Goal: Task Accomplishment & Management: Complete application form

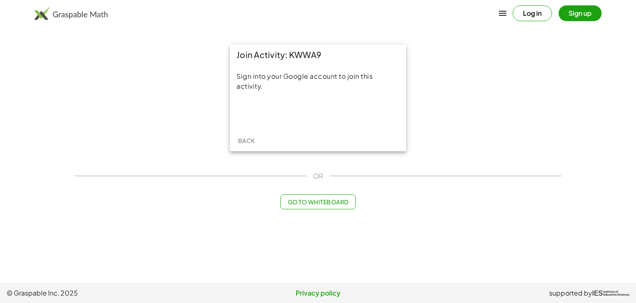
click at [317, 115] on div "Iniciar sesión con Google. Se abre en una nueva pestaña." at bounding box center [318, 112] width 92 height 18
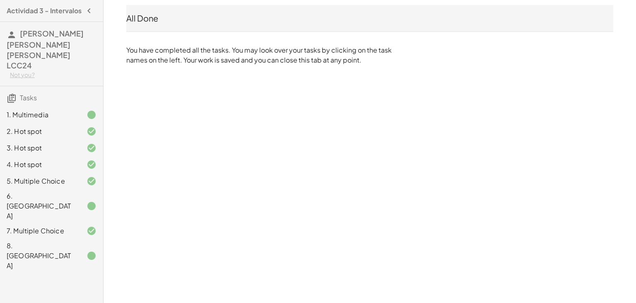
click at [52, 191] on div "6. [GEOGRAPHIC_DATA]" at bounding box center [40, 206] width 67 height 30
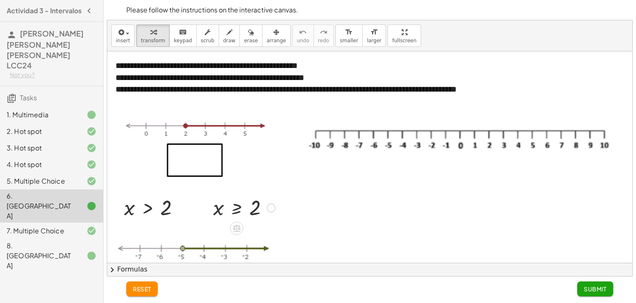
click at [214, 206] on div at bounding box center [244, 206] width 70 height 27
click at [268, 207] on div at bounding box center [271, 207] width 9 height 9
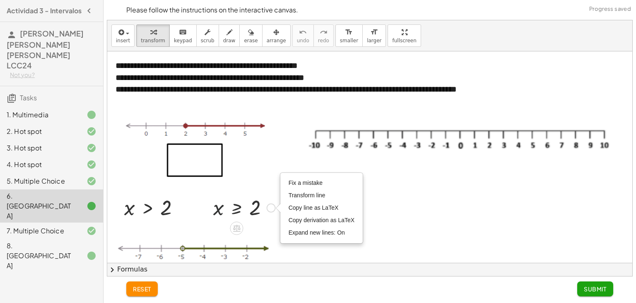
click at [214, 205] on div at bounding box center [244, 206] width 70 height 27
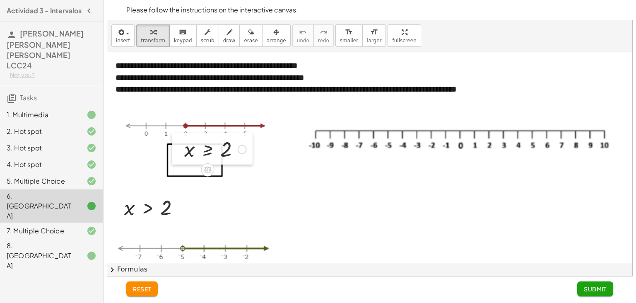
drag, startPoint x: 210, startPoint y: 211, endPoint x: 162, endPoint y: 166, distance: 65.9
click at [172, 164] on div at bounding box center [178, 148] width 12 height 31
click at [226, 39] on button "draw" at bounding box center [230, 35] width 22 height 22
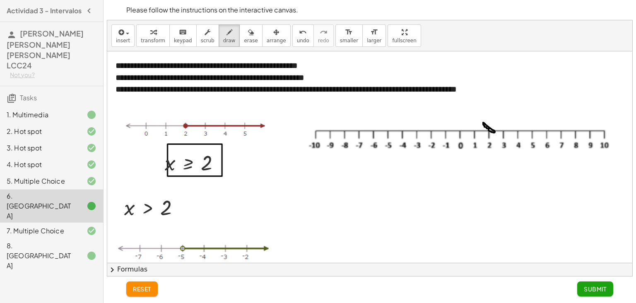
click at [486, 126] on div at bounding box center [369, 283] width 525 height 464
click at [244, 36] on div "button" at bounding box center [251, 32] width 14 height 10
drag, startPoint x: 473, startPoint y: 134, endPoint x: 495, endPoint y: 128, distance: 22.7
click at [495, 128] on div at bounding box center [369, 283] width 525 height 464
click at [226, 34] on icon "button" at bounding box center [229, 32] width 6 height 10
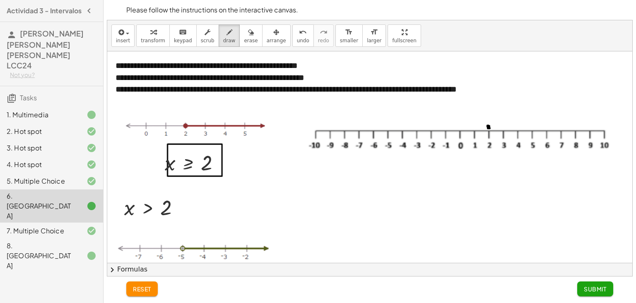
click at [488, 126] on div at bounding box center [369, 283] width 525 height 464
drag, startPoint x: 489, startPoint y: 126, endPoint x: 604, endPoint y: 126, distance: 115.1
click at [604, 126] on div at bounding box center [369, 283] width 525 height 464
drag, startPoint x: 604, startPoint y: 121, endPoint x: 601, endPoint y: 130, distance: 9.5
click at [601, 130] on div at bounding box center [369, 283] width 525 height 464
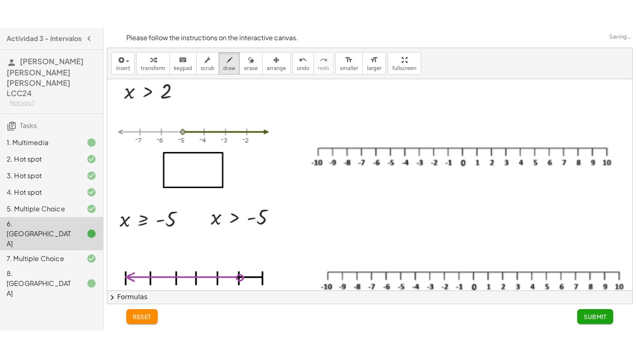
scroll to position [145, 0]
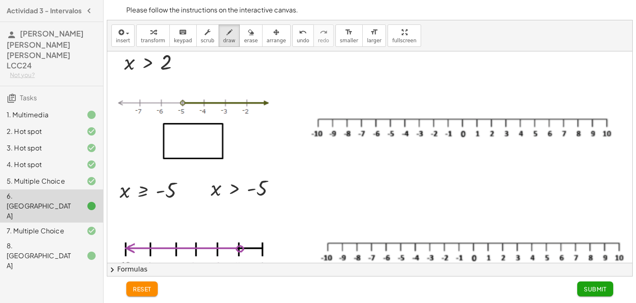
click at [218, 190] on div at bounding box center [369, 138] width 525 height 464
click at [226, 35] on icon "button" at bounding box center [229, 32] width 6 height 10
click at [125, 41] on span "insert" at bounding box center [123, 41] width 14 height 6
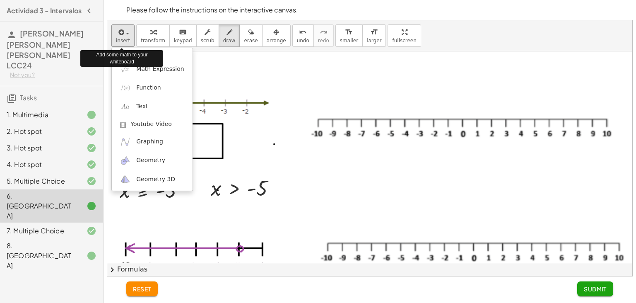
click at [274, 144] on div at bounding box center [369, 138] width 525 height 464
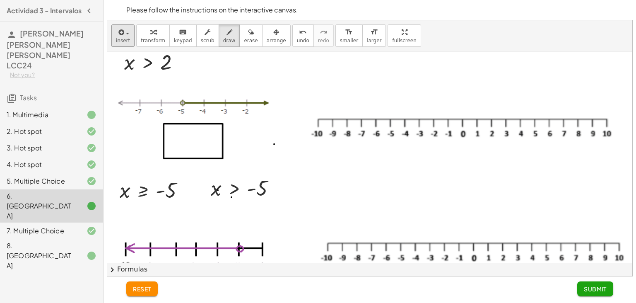
drag, startPoint x: 231, startPoint y: 197, endPoint x: 229, endPoint y: 191, distance: 5.8
click at [229, 191] on div at bounding box center [369, 138] width 525 height 464
click at [248, 35] on icon "button" at bounding box center [251, 32] width 6 height 10
drag, startPoint x: 259, startPoint y: 174, endPoint x: 218, endPoint y: 192, distance: 45.0
click at [218, 192] on div at bounding box center [369, 138] width 525 height 464
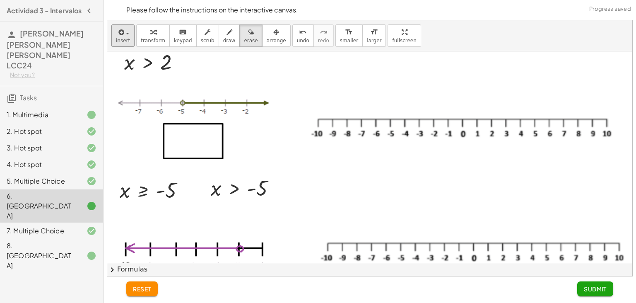
click at [241, 190] on div at bounding box center [369, 138] width 525 height 464
click at [214, 191] on div at bounding box center [369, 138] width 525 height 464
click at [392, 41] on span "fullscreen" at bounding box center [404, 41] width 24 height 6
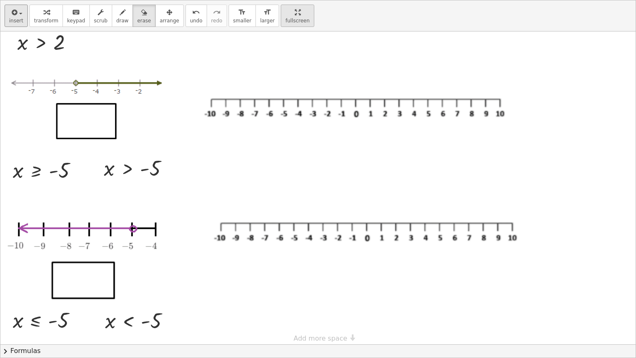
click at [295, 12] on icon "button" at bounding box center [298, 12] width 6 height 10
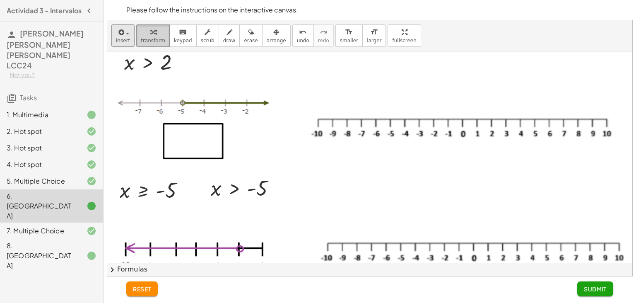
click at [137, 34] on button "transform" at bounding box center [153, 35] width 34 height 22
click at [242, 192] on div at bounding box center [246, 187] width 79 height 27
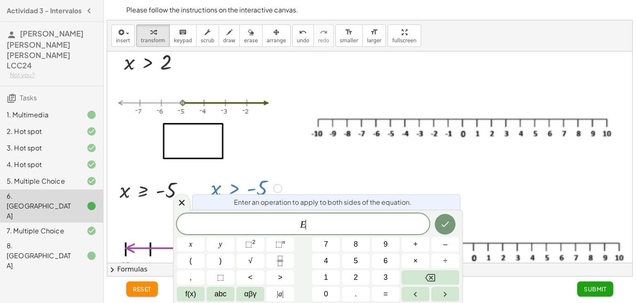
scroll to position [8, 0]
click at [451, 225] on button "Done" at bounding box center [445, 224] width 21 height 21
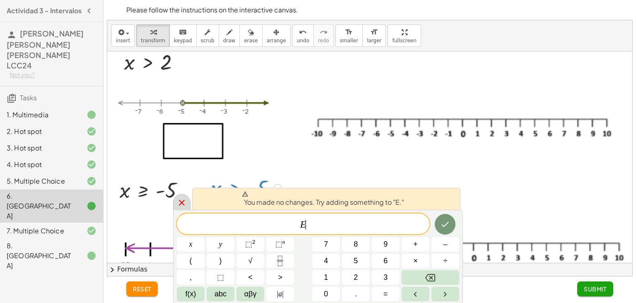
click at [176, 205] on div at bounding box center [181, 202] width 17 height 16
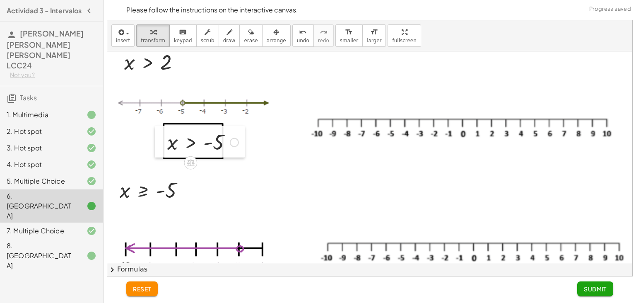
drag, startPoint x: 208, startPoint y: 185, endPoint x: 164, endPoint y: 139, distance: 63.2
click at [164, 139] on div at bounding box center [161, 141] width 12 height 31
click at [220, 45] on button "draw" at bounding box center [230, 35] width 22 height 22
click at [388, 117] on div at bounding box center [369, 138] width 525 height 464
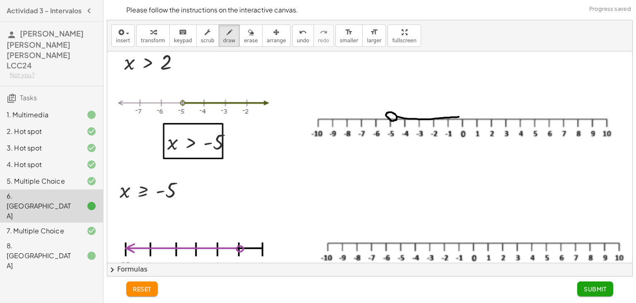
drag, startPoint x: 396, startPoint y: 116, endPoint x: 460, endPoint y: 117, distance: 63.7
click at [460, 117] on div at bounding box center [369, 138] width 525 height 464
drag, startPoint x: 454, startPoint y: 109, endPoint x: 458, endPoint y: 123, distance: 14.3
click at [458, 123] on div at bounding box center [369, 138] width 525 height 464
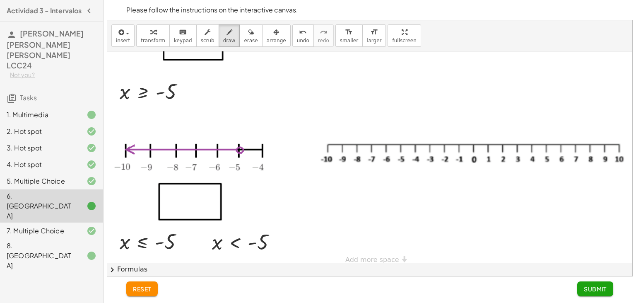
scroll to position [252, 0]
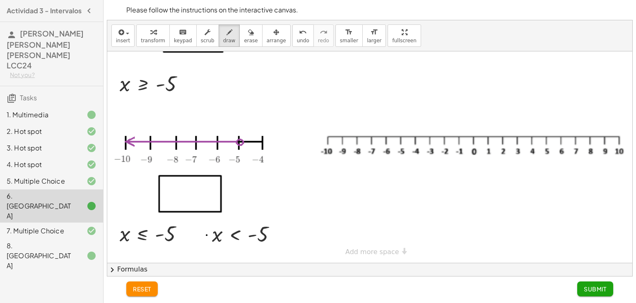
click at [207, 234] on div at bounding box center [369, 32] width 525 height 464
click at [146, 34] on div "button" at bounding box center [153, 32] width 24 height 10
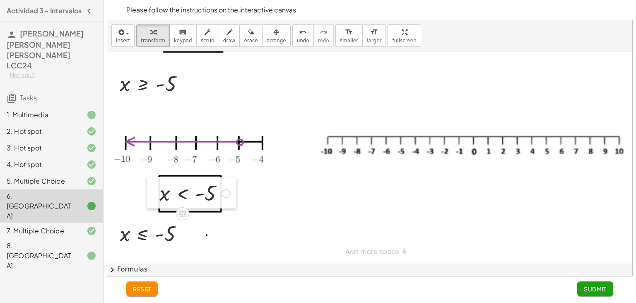
drag, startPoint x: 209, startPoint y: 230, endPoint x: 156, endPoint y: 189, distance: 66.6
click at [156, 189] on div at bounding box center [153, 192] width 12 height 31
click at [223, 35] on div "button" at bounding box center [229, 32] width 12 height 10
drag, startPoint x: 335, startPoint y: 128, endPoint x: 343, endPoint y: 130, distance: 8.8
click at [343, 130] on div at bounding box center [369, 32] width 525 height 464
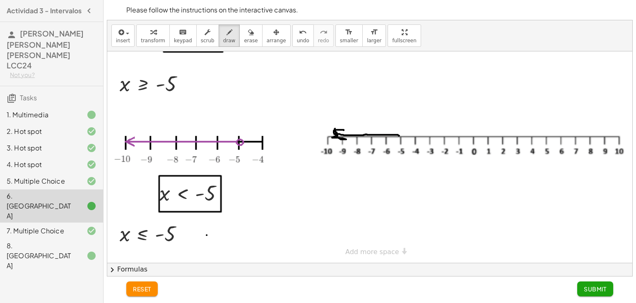
drag, startPoint x: 335, startPoint y: 133, endPoint x: 400, endPoint y: 135, distance: 64.6
click at [400, 135] on div at bounding box center [369, 32] width 525 height 464
click at [398, 130] on div at bounding box center [369, 32] width 525 height 464
click at [244, 35] on div "button" at bounding box center [251, 32] width 14 height 10
drag, startPoint x: 338, startPoint y: 139, endPoint x: 336, endPoint y: 127, distance: 12.3
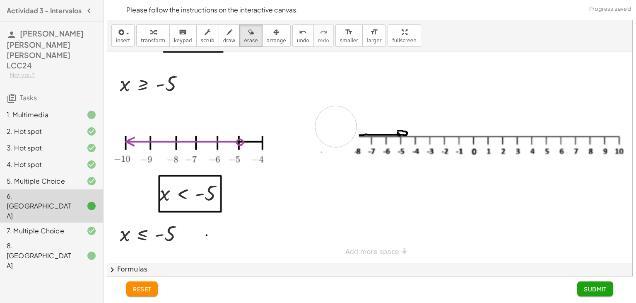
click at [336, 127] on div at bounding box center [369, 32] width 525 height 464
click at [223, 39] on span "draw" at bounding box center [229, 41] width 12 height 6
drag, startPoint x: 368, startPoint y: 132, endPoint x: 335, endPoint y: 136, distance: 33.8
click at [335, 136] on div at bounding box center [369, 32] width 525 height 464
drag, startPoint x: 333, startPoint y: 130, endPoint x: 335, endPoint y: 138, distance: 8.1
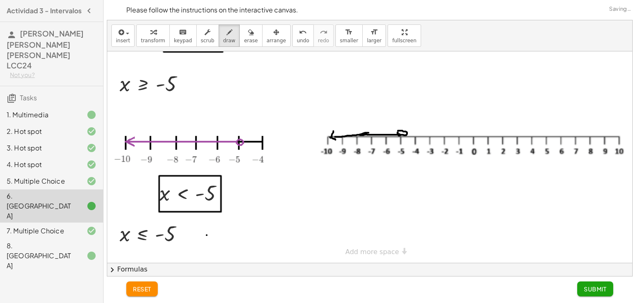
click at [335, 138] on div at bounding box center [369, 32] width 525 height 464
click at [595, 290] on span "Submit" at bounding box center [595, 288] width 23 height 7
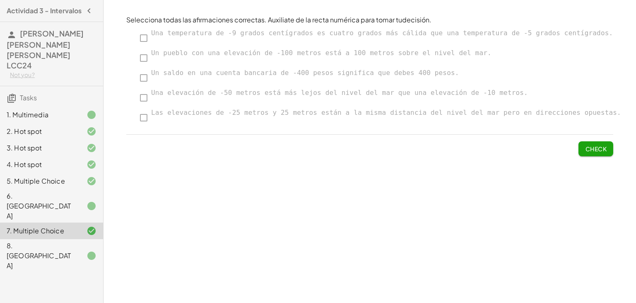
click at [589, 150] on span "Check" at bounding box center [596, 148] width 22 height 7
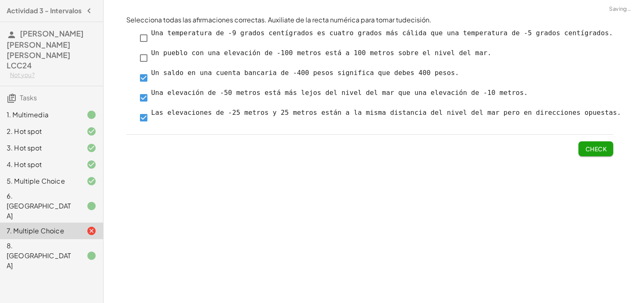
click at [584, 147] on button "Check" at bounding box center [595, 148] width 35 height 15
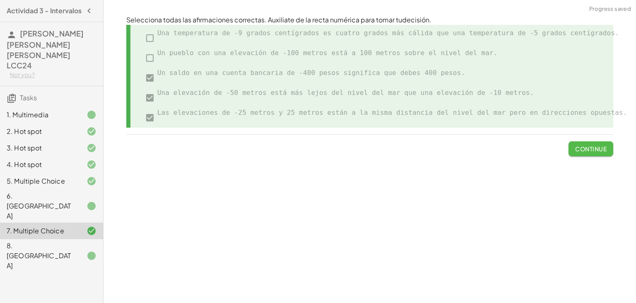
click at [577, 154] on button "Continue" at bounding box center [590, 148] width 45 height 15
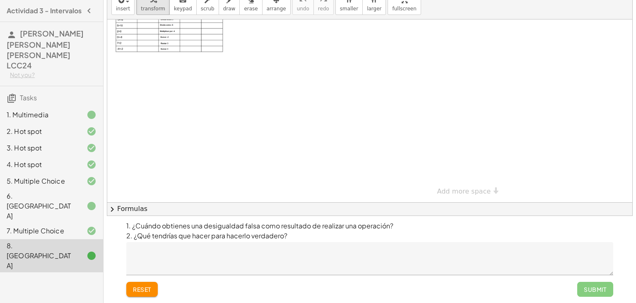
scroll to position [0, 0]
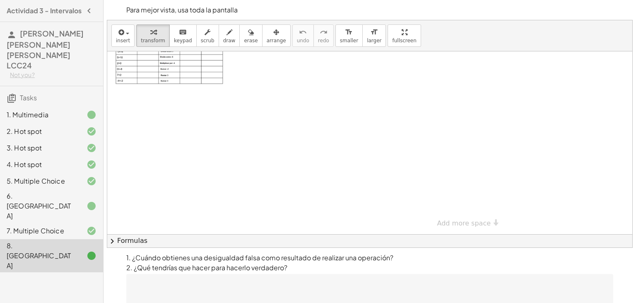
click at [90, 110] on icon at bounding box center [91, 115] width 10 height 10
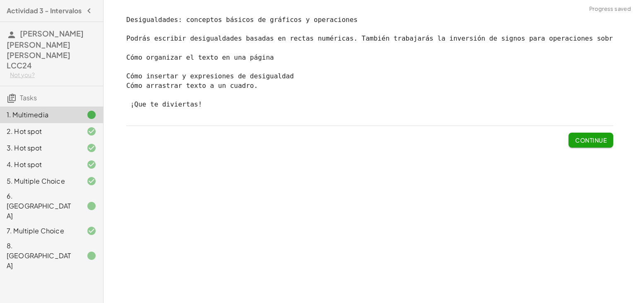
click at [581, 142] on span "Continue" at bounding box center [590, 139] width 31 height 7
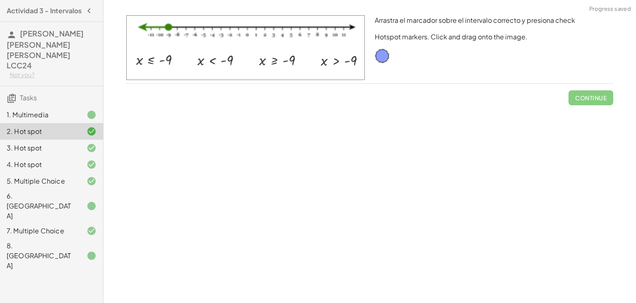
click at [196, 59] on img at bounding box center [245, 47] width 238 height 65
click at [139, 59] on img at bounding box center [245, 47] width 238 height 65
drag, startPoint x: 380, startPoint y: 58, endPoint x: 370, endPoint y: 57, distance: 10.4
click at [375, 57] on div "Arrastra el marcador sobre el intervalo correcto y presiona check Hotspot marke…" at bounding box center [494, 49] width 248 height 78
click at [60, 126] on div "2. Hot spot" at bounding box center [40, 131] width 67 height 10
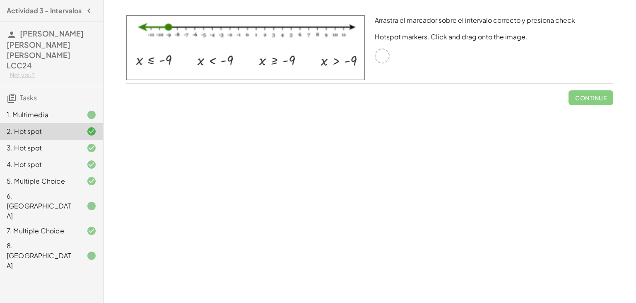
click at [387, 59] on div at bounding box center [382, 55] width 15 height 15
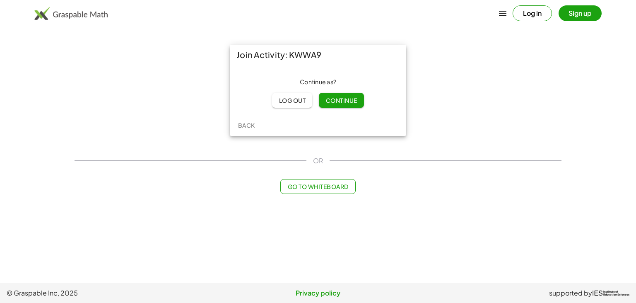
click at [348, 102] on span "Continue" at bounding box center [340, 99] width 31 height 7
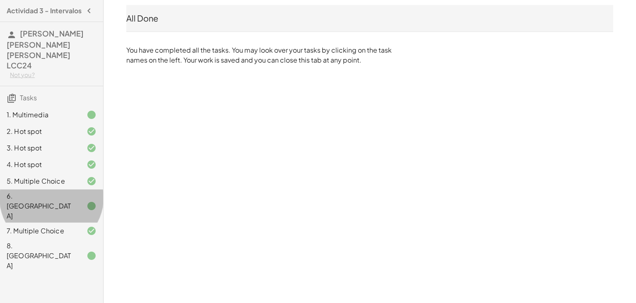
click at [87, 201] on icon at bounding box center [91, 206] width 10 height 10
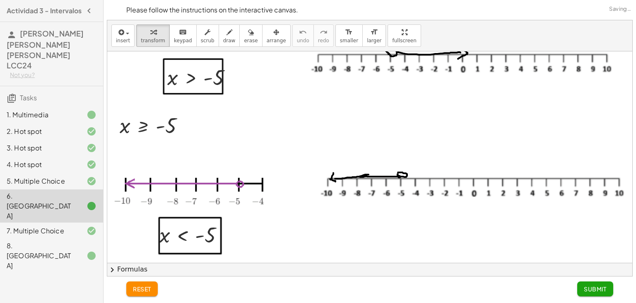
scroll to position [252, 0]
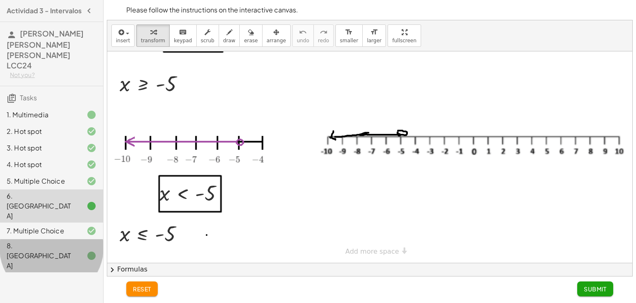
click at [45, 240] on div "8. [GEOGRAPHIC_DATA]" at bounding box center [40, 255] width 67 height 30
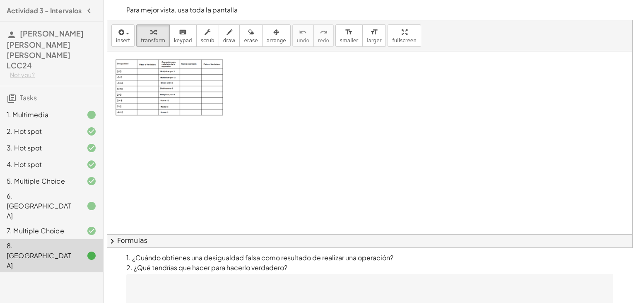
scroll to position [108, 0]
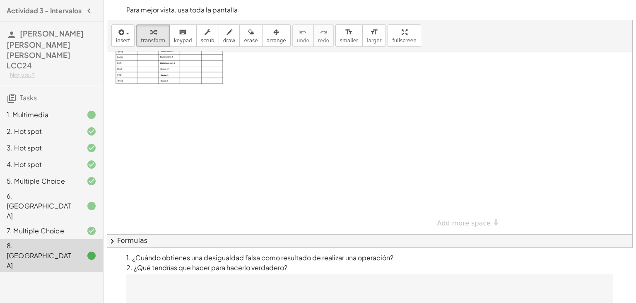
click at [60, 110] on div "1. Multimedia" at bounding box center [40, 115] width 67 height 10
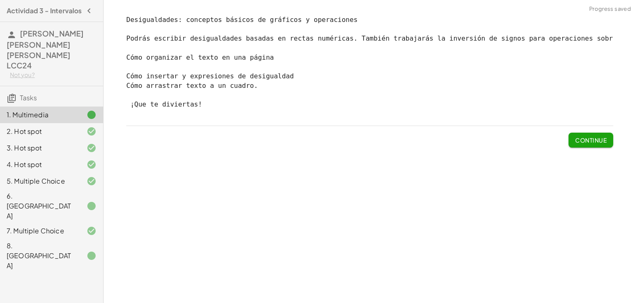
click at [580, 138] on span "Continue" at bounding box center [590, 139] width 31 height 7
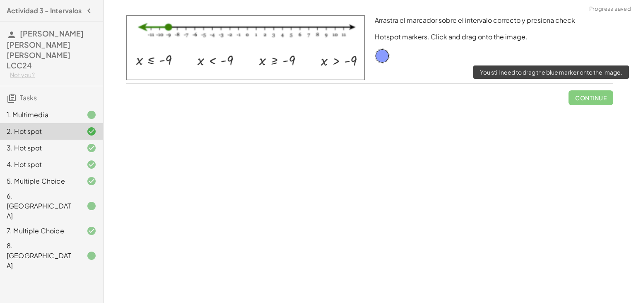
click at [602, 98] on span "Continue" at bounding box center [590, 95] width 45 height 22
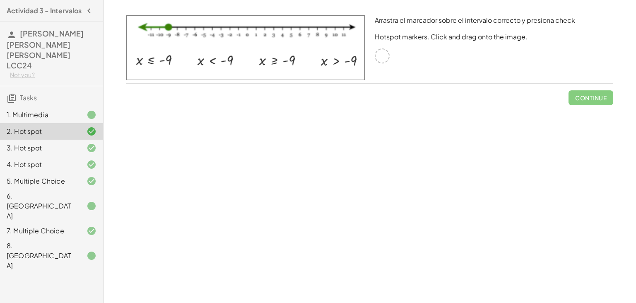
click at [140, 64] on img at bounding box center [245, 47] width 238 height 65
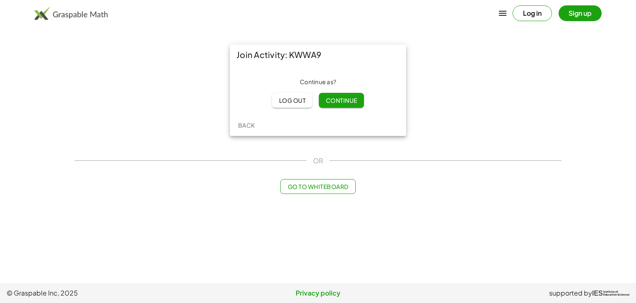
click at [340, 103] on span "Continue" at bounding box center [340, 99] width 31 height 7
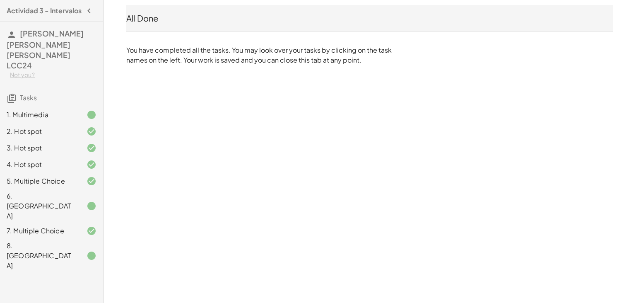
click at [90, 250] on icon at bounding box center [91, 255] width 10 height 10
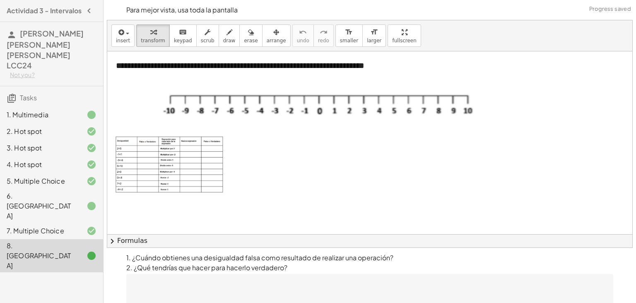
click at [93, 201] on icon at bounding box center [91, 206] width 10 height 10
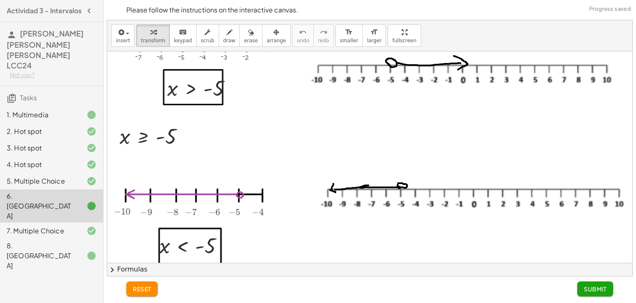
scroll to position [252, 0]
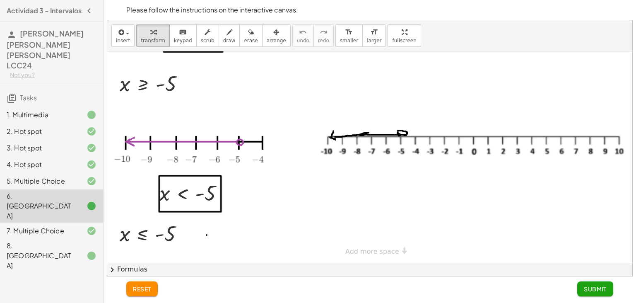
click at [595, 283] on button "Submit" at bounding box center [595, 288] width 36 height 15
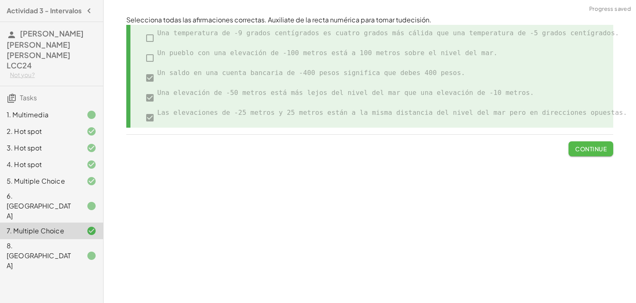
click at [587, 145] on button "Continue" at bounding box center [590, 148] width 45 height 15
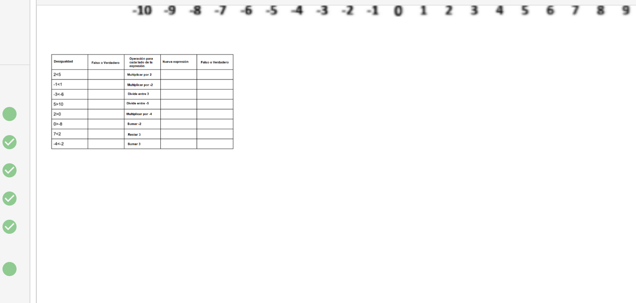
scroll to position [57, 0]
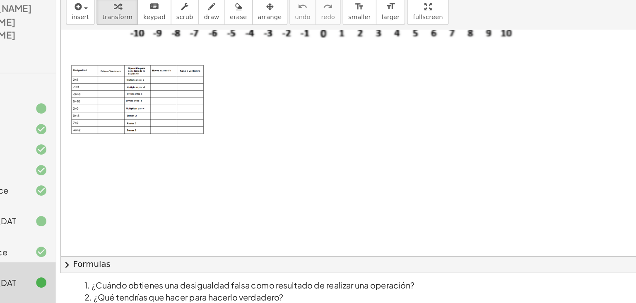
click at [233, 150] on div at bounding box center [461, 140] width 708 height 292
click at [249, 107] on div at bounding box center [461, 140] width 708 height 292
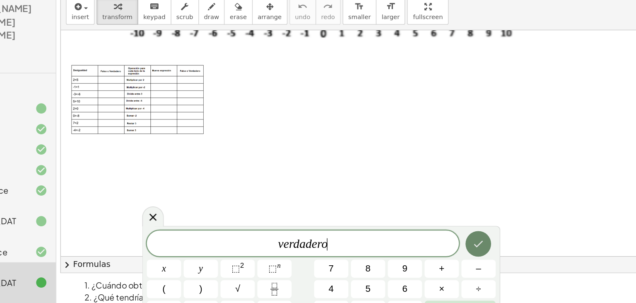
click at [449, 227] on icon "Done" at bounding box center [445, 224] width 10 height 10
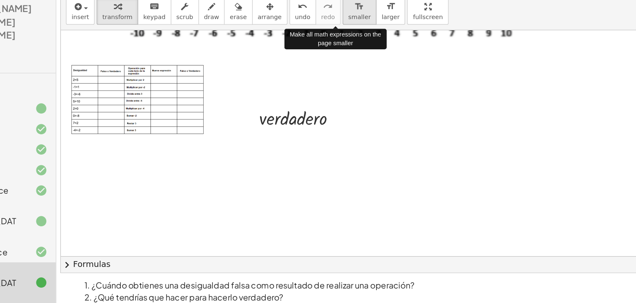
click at [340, 41] on span "smaller" at bounding box center [349, 41] width 18 height 6
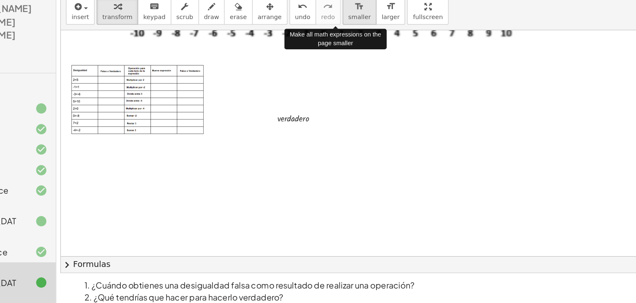
click at [340, 41] on span "smaller" at bounding box center [349, 41] width 18 height 6
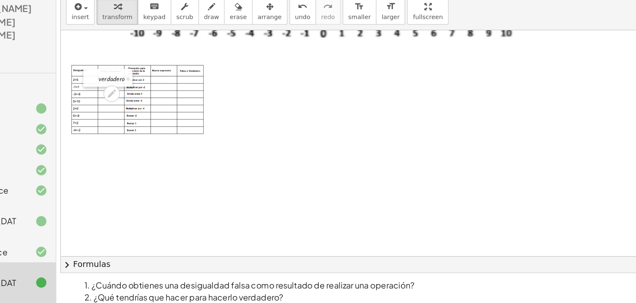
drag, startPoint x: 284, startPoint y: 120, endPoint x: 136, endPoint y: 88, distance: 151.2
click at [136, 88] on div at bounding box center [131, 89] width 12 height 14
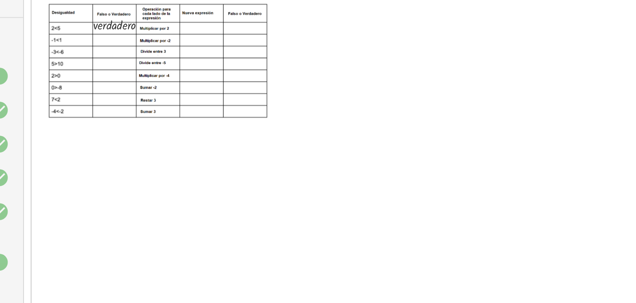
click at [171, 161] on div at bounding box center [461, 140] width 708 height 292
drag, startPoint x: 183, startPoint y: 169, endPoint x: 137, endPoint y: 95, distance: 87.7
click at [136, 95] on div at bounding box center [130, 95] width 12 height 14
click at [173, 144] on div at bounding box center [461, 140] width 708 height 292
drag, startPoint x: 185, startPoint y: 150, endPoint x: 141, endPoint y: 98, distance: 68.1
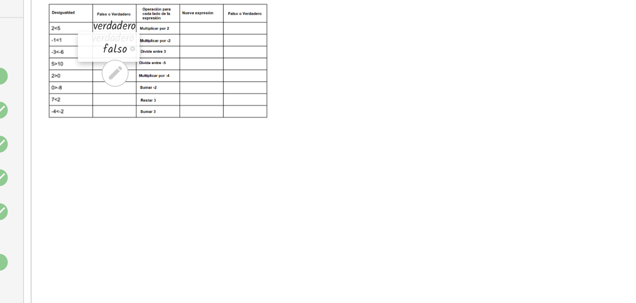
click at [141, 98] on div at bounding box center [136, 100] width 12 height 14
click at [190, 164] on div at bounding box center [461, 140] width 708 height 292
drag, startPoint x: 200, startPoint y: 167, endPoint x: 140, endPoint y: 103, distance: 88.4
click at [139, 103] on div at bounding box center [136, 107] width 12 height 14
click at [188, 166] on div at bounding box center [461, 140] width 708 height 292
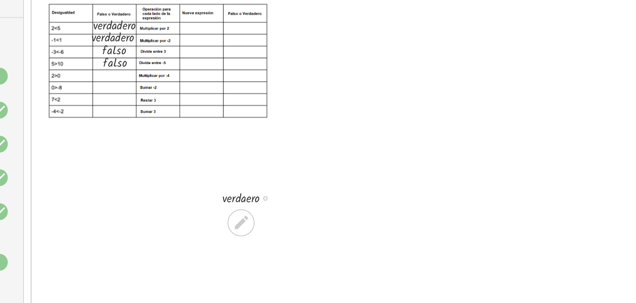
click at [216, 176] on div at bounding box center [217, 173] width 41 height 10
click at [213, 182] on icon at bounding box center [210, 186] width 9 height 9
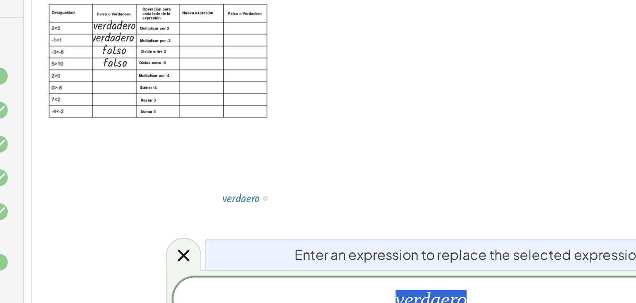
scroll to position [8, 0]
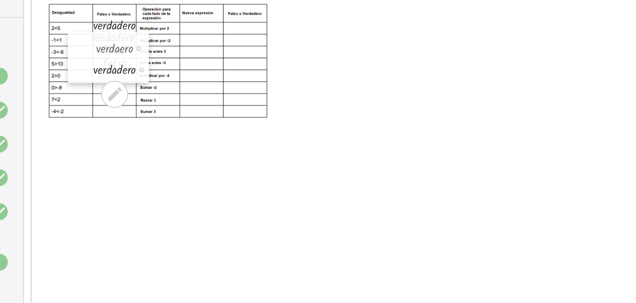
drag, startPoint x: 199, startPoint y: 185, endPoint x: 137, endPoint y: 113, distance: 94.2
click at [137, 113] on div at bounding box center [131, 105] width 12 height 25
click at [151, 100] on div at bounding box center [156, 102] width 44 height 10
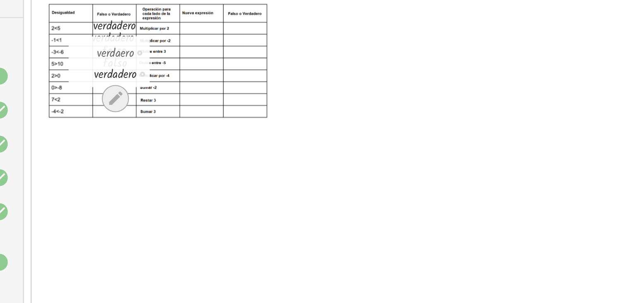
click at [146, 128] on icon at bounding box center [148, 125] width 7 height 7
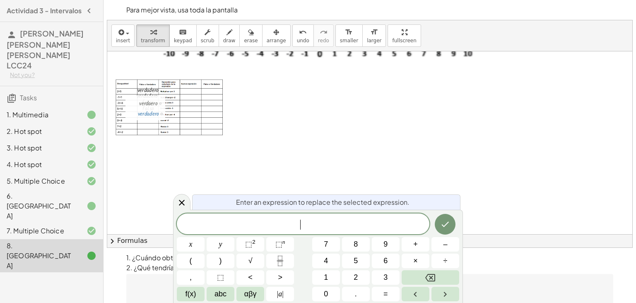
drag, startPoint x: 151, startPoint y: 108, endPoint x: 207, endPoint y: 168, distance: 82.0
click at [207, 168] on div "**********" at bounding box center [461, 140] width 708 height 292
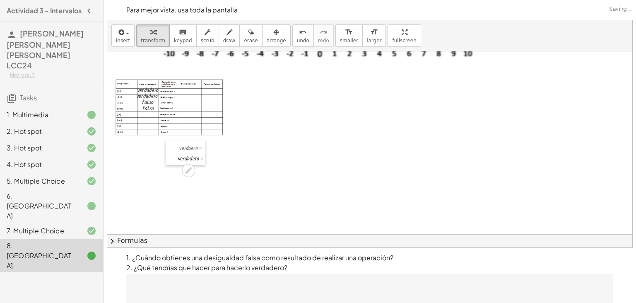
drag, startPoint x: 137, startPoint y: 112, endPoint x: 199, endPoint y: 183, distance: 93.9
click at [178, 165] on div at bounding box center [172, 152] width 12 height 25
click at [206, 183] on div at bounding box center [217, 183] width 44 height 10
click at [223, 173] on div at bounding box center [217, 173] width 44 height 10
click at [208, 195] on icon at bounding box center [210, 196] width 9 height 9
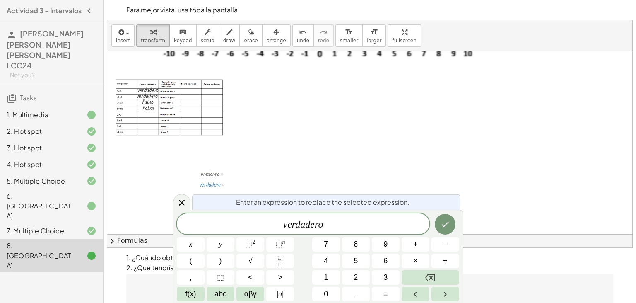
scroll to position [79, 5]
click at [435, 279] on button "Backspace" at bounding box center [430, 277] width 58 height 14
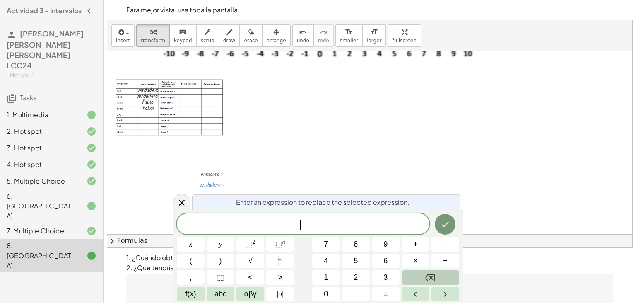
click at [435, 279] on button "Backspace" at bounding box center [430, 277] width 58 height 14
click at [185, 208] on div at bounding box center [181, 202] width 17 height 16
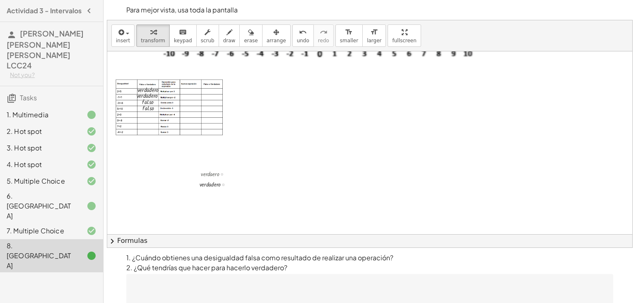
click at [210, 173] on div at bounding box center [217, 173] width 44 height 10
drag, startPoint x: 210, startPoint y: 173, endPoint x: 254, endPoint y: 175, distance: 43.9
click at [254, 175] on div "**********" at bounding box center [461, 140] width 708 height 292
click at [216, 185] on div at bounding box center [217, 183] width 44 height 10
click at [212, 181] on div at bounding box center [217, 183] width 44 height 10
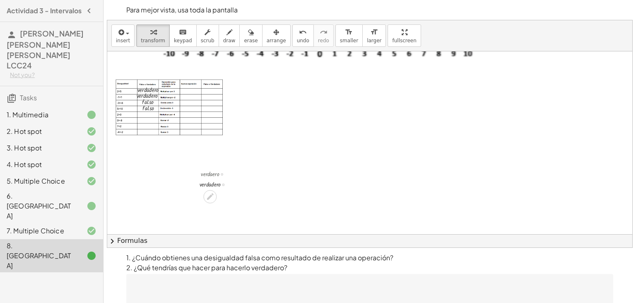
click at [219, 181] on div at bounding box center [217, 183] width 44 height 10
click at [223, 183] on div at bounding box center [223, 184] width 2 height 2
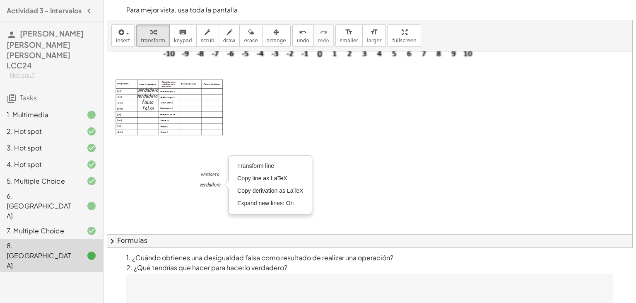
click at [178, 178] on div at bounding box center [461, 140] width 708 height 292
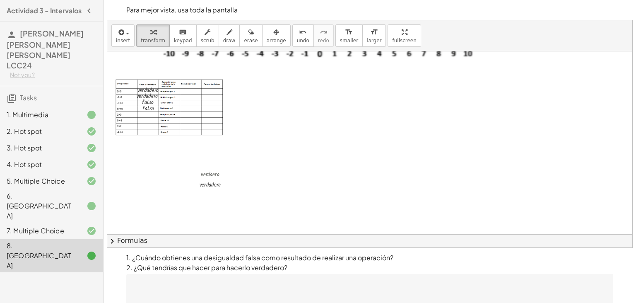
click at [178, 178] on div at bounding box center [461, 140] width 708 height 292
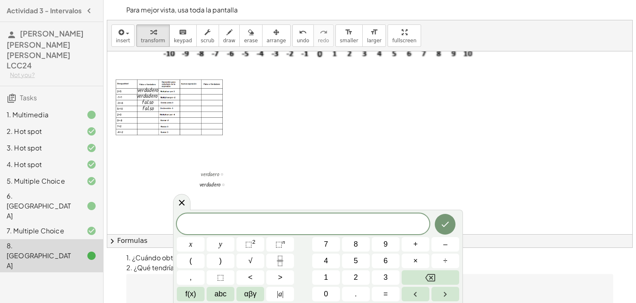
click at [205, 177] on div at bounding box center [217, 173] width 44 height 10
click at [317, 225] on span at bounding box center [303, 224] width 252 height 12
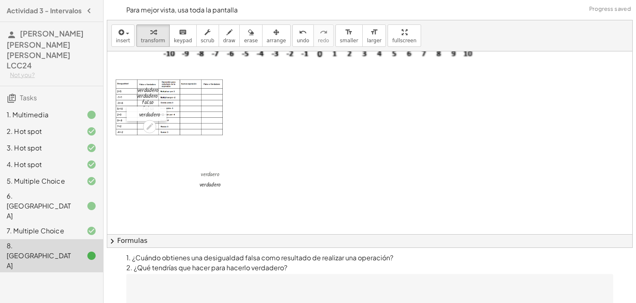
drag, startPoint x: 188, startPoint y: 185, endPoint x: 137, endPoint y: 112, distance: 88.8
click at [137, 112] on div at bounding box center [133, 113] width 12 height 14
click at [250, 216] on div at bounding box center [461, 140] width 708 height 292
drag, startPoint x: 261, startPoint y: 222, endPoint x: 136, endPoint y: 114, distance: 164.6
click at [136, 114] on div at bounding box center [131, 116] width 12 height 14
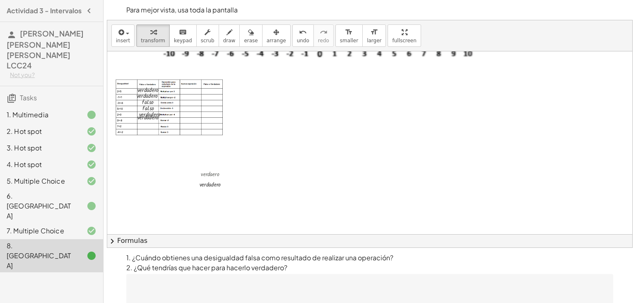
click at [271, 203] on div at bounding box center [461, 140] width 708 height 292
click at [305, 210] on div at bounding box center [303, 211] width 46 height 10
click at [296, 223] on icon at bounding box center [296, 223] width 7 height 7
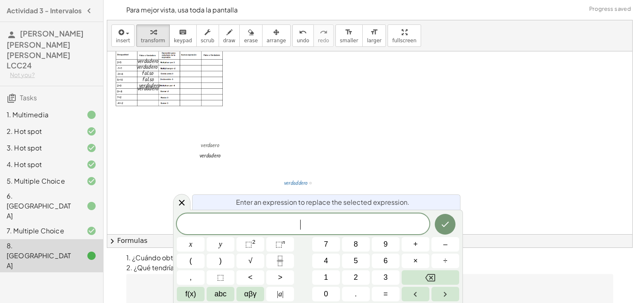
scroll to position [8, 0]
click at [440, 221] on button "Done" at bounding box center [445, 224] width 21 height 21
click at [445, 227] on icon "Done" at bounding box center [445, 224] width 10 height 10
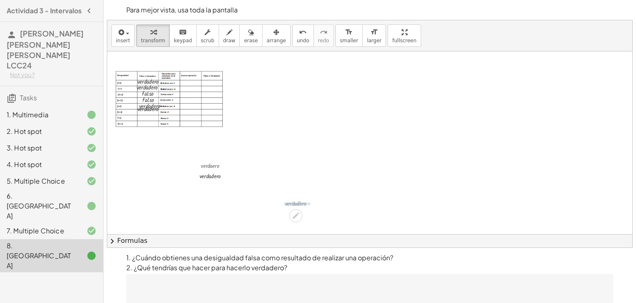
scroll to position [57, 0]
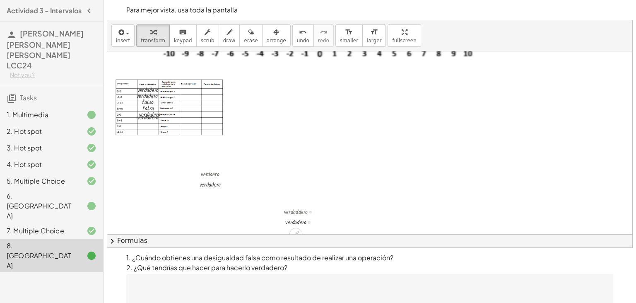
click at [284, 219] on div at bounding box center [303, 221] width 46 height 10
drag, startPoint x: 291, startPoint y: 219, endPoint x: 287, endPoint y: 192, distance: 27.6
click at [287, 192] on div "**********" at bounding box center [461, 140] width 708 height 292
click at [286, 221] on div at bounding box center [303, 221] width 46 height 10
drag, startPoint x: 282, startPoint y: 219, endPoint x: 238, endPoint y: 168, distance: 67.8
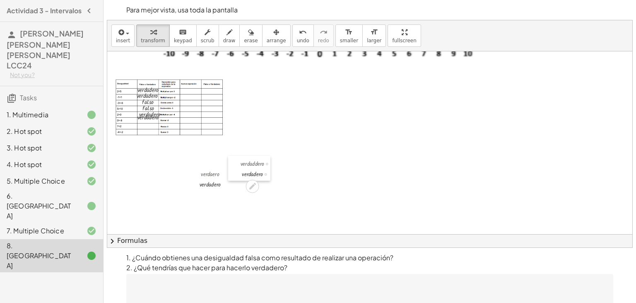
click at [238, 168] on div at bounding box center [234, 168] width 12 height 25
click at [279, 195] on div at bounding box center [461, 140] width 708 height 292
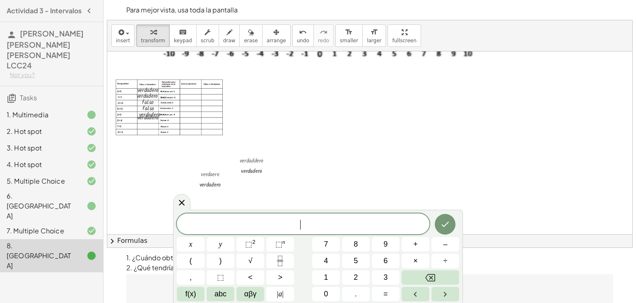
scroll to position [7, 0]
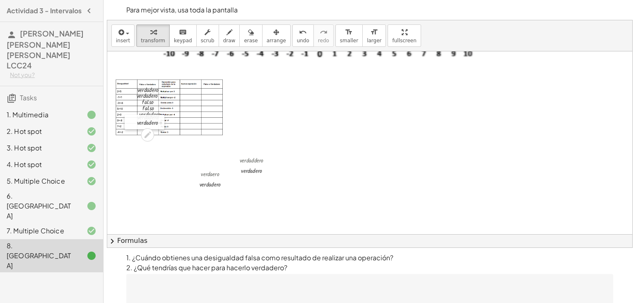
drag, startPoint x: 289, startPoint y: 201, endPoint x: 136, endPoint y: 120, distance: 173.6
click at [136, 120] on div at bounding box center [131, 122] width 12 height 14
click at [263, 197] on div at bounding box center [461, 140] width 708 height 292
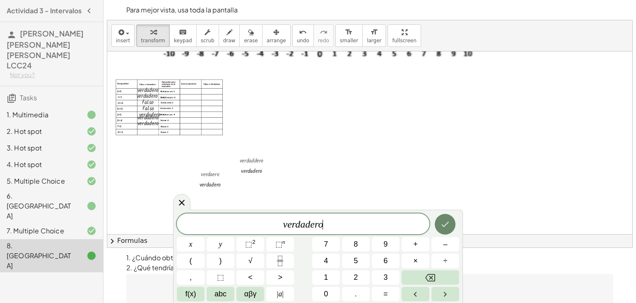
click at [440, 221] on button "Done" at bounding box center [445, 224] width 21 height 21
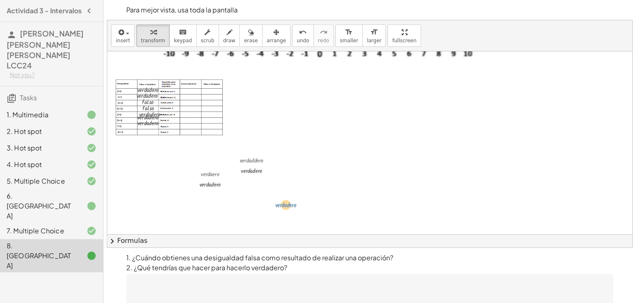
click at [277, 204] on div at bounding box center [293, 204] width 44 height 10
drag, startPoint x: 273, startPoint y: 201, endPoint x: 137, endPoint y: 126, distance: 156.0
click at [137, 126] on div at bounding box center [132, 130] width 12 height 14
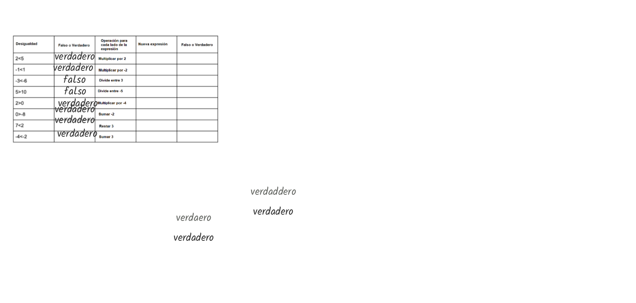
click at [245, 132] on div at bounding box center [461, 140] width 708 height 292
drag, startPoint x: 256, startPoint y: 141, endPoint x: 201, endPoint y: 90, distance: 75.6
click at [201, 90] on div at bounding box center [195, 89] width 12 height 14
click at [286, 125] on div at bounding box center [461, 140] width 708 height 292
drag, startPoint x: 296, startPoint y: 130, endPoint x: 199, endPoint y: 94, distance: 104.0
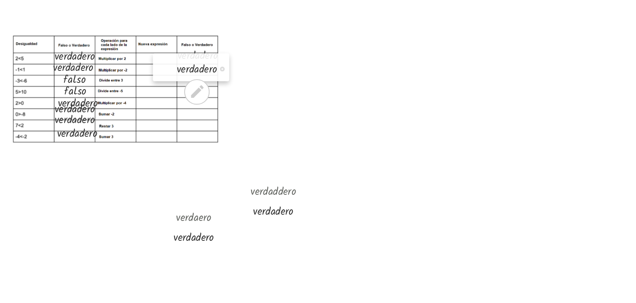
click at [199, 94] on div at bounding box center [195, 96] width 12 height 14
click at [289, 190] on div at bounding box center [461, 140] width 708 height 292
drag, startPoint x: 300, startPoint y: 197, endPoint x: 203, endPoint y: 101, distance: 137.2
click at [203, 101] on div at bounding box center [198, 102] width 12 height 14
click at [270, 181] on div at bounding box center [461, 140] width 708 height 292
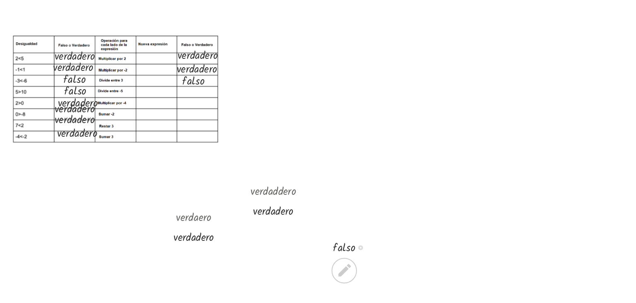
click at [283, 187] on div at bounding box center [296, 189] width 34 height 10
drag, startPoint x: 281, startPoint y: 189, endPoint x: 202, endPoint y: 106, distance: 113.9
click at [202, 106] on div at bounding box center [198, 106] width 12 height 14
click at [269, 199] on div at bounding box center [461, 140] width 708 height 292
drag, startPoint x: 281, startPoint y: 207, endPoint x: 201, endPoint y: 113, distance: 123.3
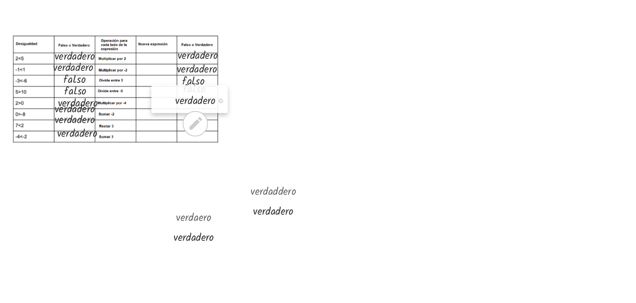
click at [201, 113] on div "· v · e · r · d · a · d · e · r · o" at bounding box center [208, 112] width 40 height 14
click at [236, 198] on div at bounding box center [461, 140] width 708 height 292
drag, startPoint x: 248, startPoint y: 205, endPoint x: 201, endPoint y: 117, distance: 99.4
click at [201, 117] on div at bounding box center [195, 118] width 12 height 14
click at [269, 196] on div at bounding box center [461, 140] width 708 height 292
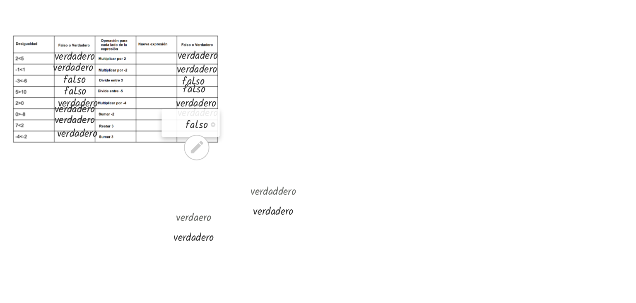
drag, startPoint x: 279, startPoint y: 201, endPoint x: 203, endPoint y: 121, distance: 109.8
click at [203, 121] on div at bounding box center [199, 125] width 12 height 14
click at [266, 197] on div at bounding box center [461, 140] width 708 height 292
drag, startPoint x: 277, startPoint y: 204, endPoint x: 200, endPoint y: 128, distance: 107.7
click at [200, 128] on div at bounding box center [196, 130] width 12 height 14
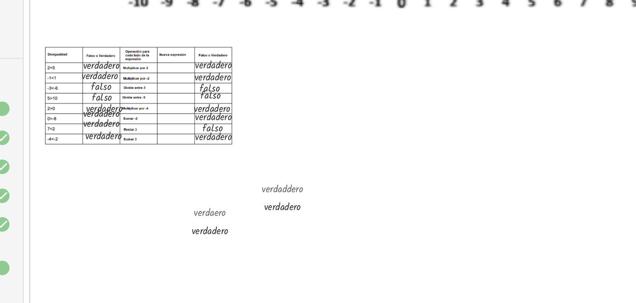
click at [244, 199] on div at bounding box center [461, 140] width 708 height 292
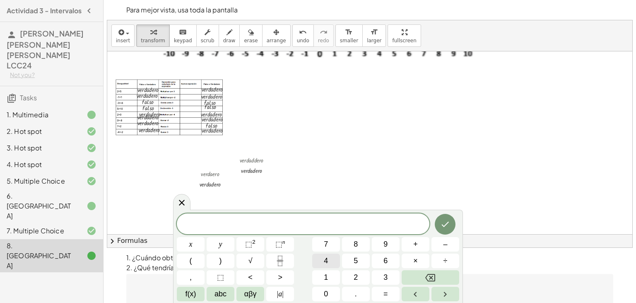
click at [324, 262] on span "4" at bounding box center [326, 260] width 4 height 11
click at [247, 279] on button "<" at bounding box center [250, 277] width 28 height 14
click at [322, 276] on button "1" at bounding box center [326, 277] width 28 height 14
click at [325, 293] on span "0" at bounding box center [326, 293] width 4 height 11
click at [446, 219] on icon "Done" at bounding box center [445, 224] width 10 height 10
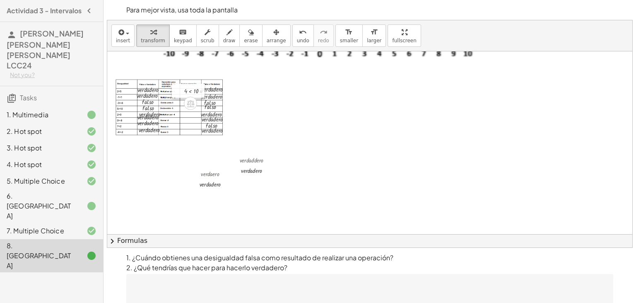
drag, startPoint x: 255, startPoint y: 205, endPoint x: 181, endPoint y: 89, distance: 137.5
click at [181, 89] on div at bounding box center [178, 91] width 12 height 14
click at [305, 190] on div at bounding box center [461, 140] width 708 height 292
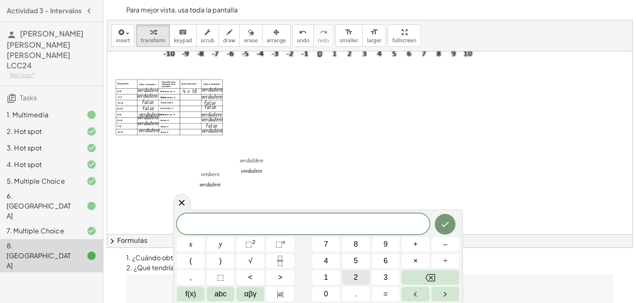
click at [362, 276] on button "2" at bounding box center [356, 277] width 28 height 14
click at [274, 277] on button ">" at bounding box center [280, 277] width 28 height 14
click at [444, 240] on span "–" at bounding box center [445, 243] width 4 height 11
click at [349, 274] on button "2" at bounding box center [356, 277] width 28 height 14
click at [447, 222] on icon "Done" at bounding box center [445, 224] width 10 height 10
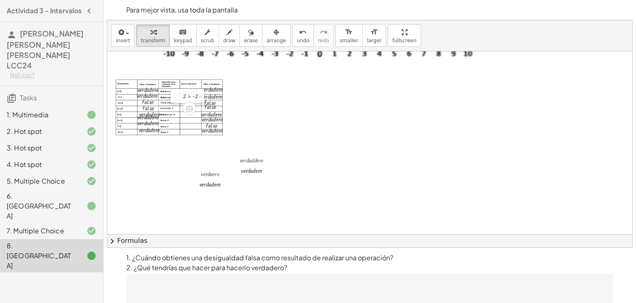
drag, startPoint x: 317, startPoint y: 197, endPoint x: 182, endPoint y: 95, distance: 168.9
click at [182, 95] on div at bounding box center [177, 96] width 12 height 14
click at [281, 208] on div at bounding box center [461, 140] width 708 height 292
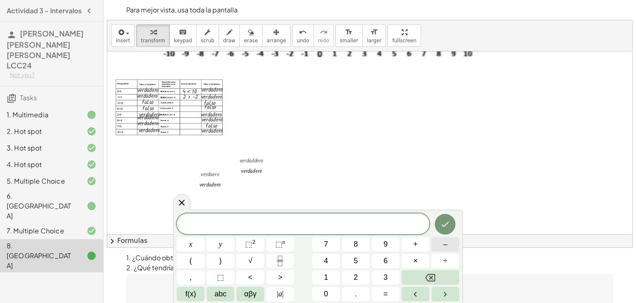
click at [441, 241] on button "–" at bounding box center [445, 244] width 28 height 14
click at [329, 277] on button "1" at bounding box center [326, 277] width 28 height 14
click at [251, 274] on span "<" at bounding box center [250, 276] width 5 height 11
click at [449, 243] on button "–" at bounding box center [445, 244] width 28 height 14
click at [358, 272] on button "2" at bounding box center [356, 277] width 28 height 14
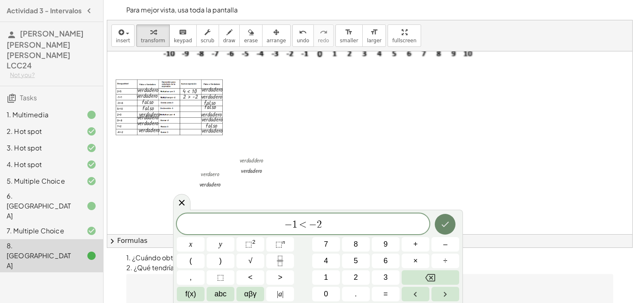
click at [447, 223] on icon "Done" at bounding box center [445, 223] width 7 height 5
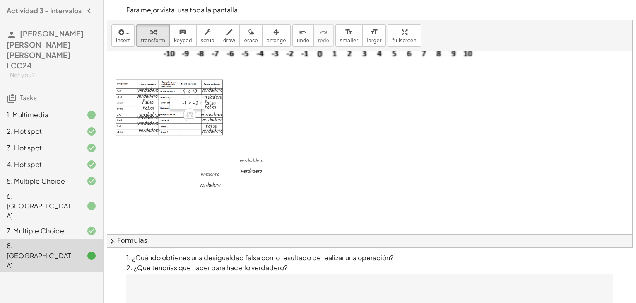
drag, startPoint x: 290, startPoint y: 216, endPoint x: 179, endPoint y: 102, distance: 158.6
click at [179, 102] on div at bounding box center [176, 102] width 12 height 14
click at [262, 207] on div at bounding box center [461, 140] width 708 height 292
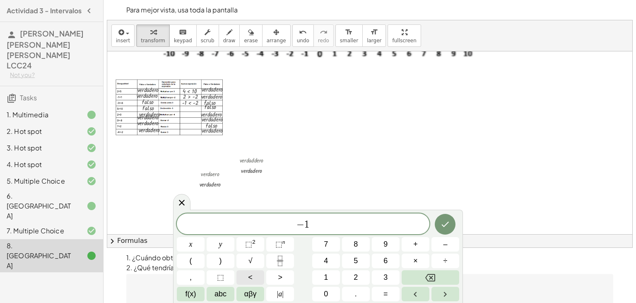
click at [255, 274] on button "<" at bounding box center [250, 277] width 28 height 14
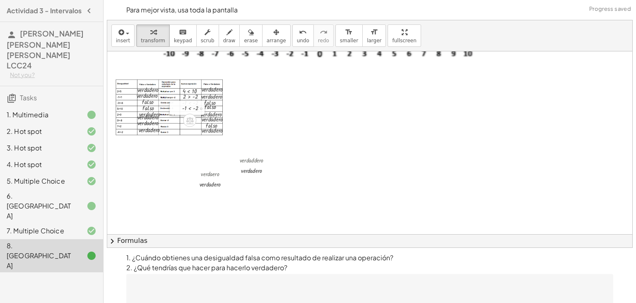
drag, startPoint x: 274, startPoint y: 213, endPoint x: 181, endPoint y: 106, distance: 142.0
click at [181, 106] on div at bounding box center [176, 108] width 12 height 14
click at [345, 210] on div at bounding box center [461, 140] width 708 height 292
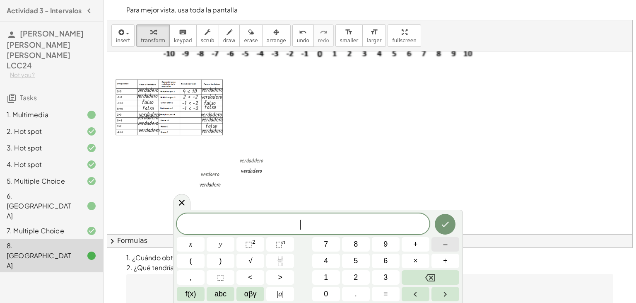
click at [440, 246] on button "–" at bounding box center [445, 244] width 28 height 14
click at [365, 244] on button "8" at bounding box center [356, 244] width 28 height 14
click at [257, 274] on button "<" at bounding box center [250, 277] width 28 height 14
click at [328, 294] on button "0" at bounding box center [326, 293] width 28 height 14
click at [444, 219] on icon "Done" at bounding box center [445, 224] width 10 height 10
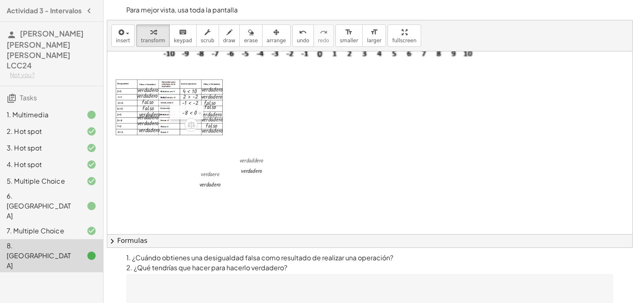
drag, startPoint x: 355, startPoint y: 218, endPoint x: 180, endPoint y: 112, distance: 205.0
click at [180, 112] on div at bounding box center [176, 112] width 12 height 14
click at [311, 186] on div at bounding box center [461, 140] width 708 height 292
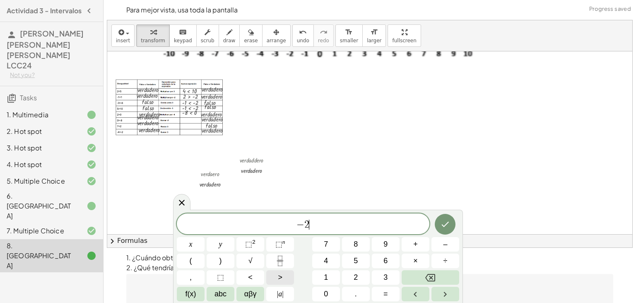
click at [272, 277] on button ">" at bounding box center [280, 277] width 28 height 14
click at [444, 226] on icon "Done" at bounding box center [445, 223] width 7 height 5
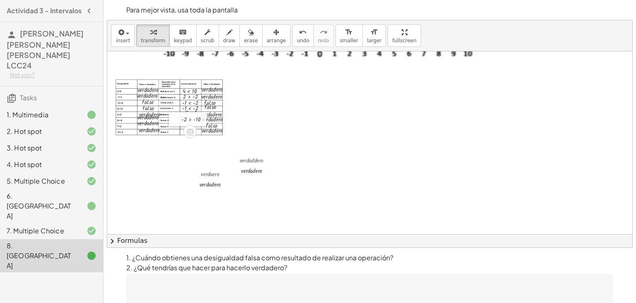
drag, startPoint x: 321, startPoint y: 195, endPoint x: 178, endPoint y: 120, distance: 161.2
click at [178, 120] on div at bounding box center [175, 119] width 12 height 14
click at [288, 194] on div at bounding box center [461, 140] width 708 height 292
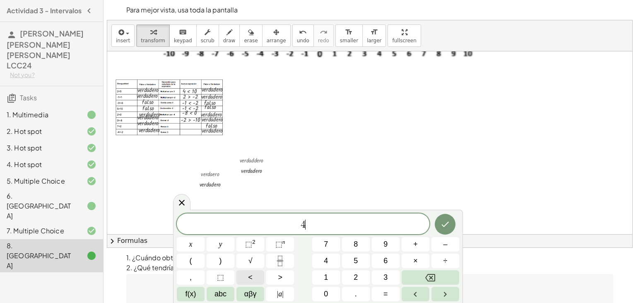
click at [261, 276] on button "<" at bounding box center [250, 277] width 28 height 14
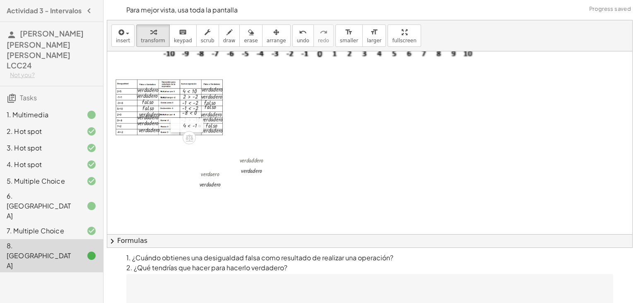
drag, startPoint x: 300, startPoint y: 200, endPoint x: 182, endPoint y: 123, distance: 140.3
click at [182, 123] on div at bounding box center [177, 125] width 12 height 14
click at [286, 195] on div at bounding box center [461, 140] width 708 height 292
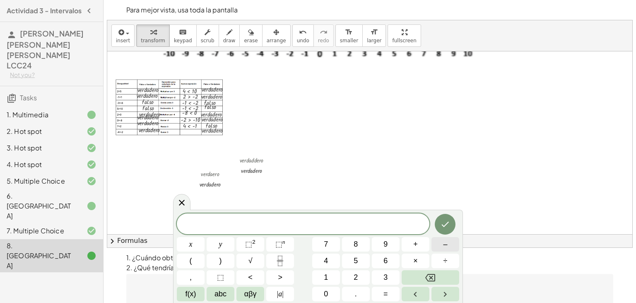
click at [448, 247] on button "–" at bounding box center [445, 244] width 28 height 14
click at [333, 277] on button "1" at bounding box center [326, 277] width 28 height 14
click at [256, 275] on button "<" at bounding box center [250, 277] width 28 height 14
click at [327, 276] on span "1" at bounding box center [326, 276] width 4 height 11
click at [441, 229] on button "Done" at bounding box center [445, 224] width 21 height 21
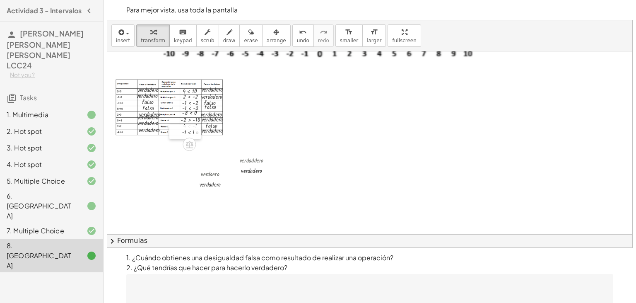
drag, startPoint x: 295, startPoint y: 205, endPoint x: 179, endPoint y: 133, distance: 136.8
click at [179, 133] on div at bounding box center [175, 132] width 12 height 14
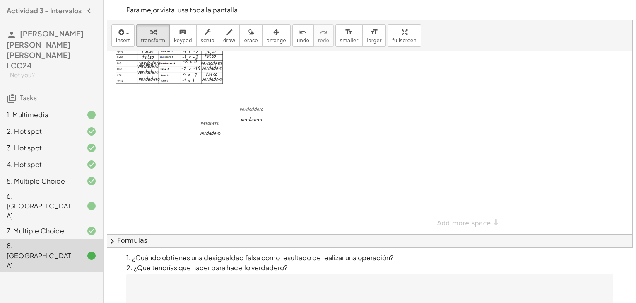
scroll to position [32, 0]
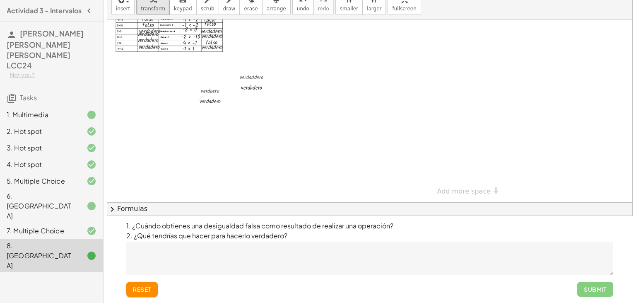
click at [149, 249] on textarea at bounding box center [369, 258] width 487 height 33
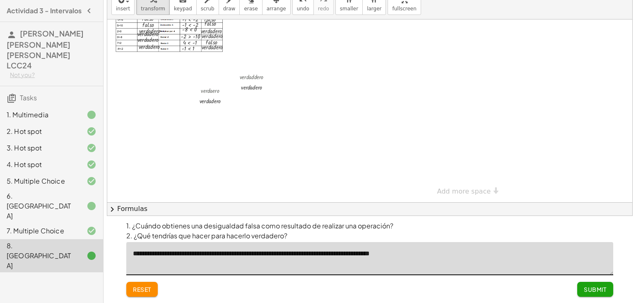
click at [359, 252] on textarea "**********" at bounding box center [369, 258] width 487 height 33
click at [305, 255] on textarea "**********" at bounding box center [369, 258] width 487 height 33
click at [437, 252] on textarea "**********" at bounding box center [369, 258] width 487 height 33
type textarea "**********"
click at [598, 294] on button "Submit" at bounding box center [595, 288] width 36 height 15
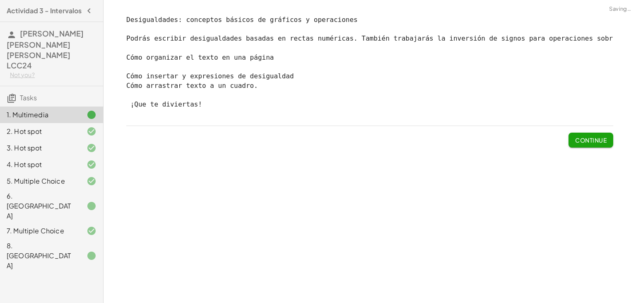
scroll to position [0, 0]
click at [575, 140] on span "Continue" at bounding box center [590, 139] width 31 height 7
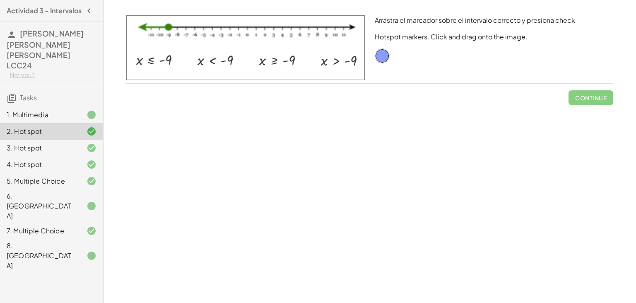
click at [45, 240] on div "8. [GEOGRAPHIC_DATA]" at bounding box center [40, 255] width 67 height 30
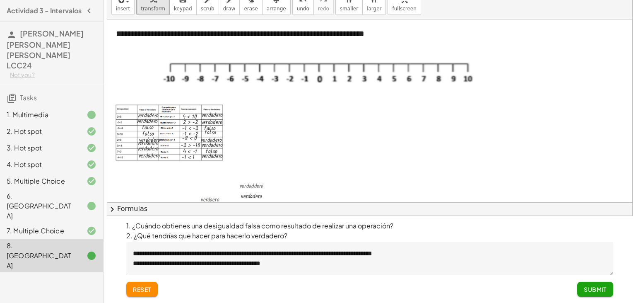
click at [582, 287] on button "Submit" at bounding box center [595, 288] width 36 height 15
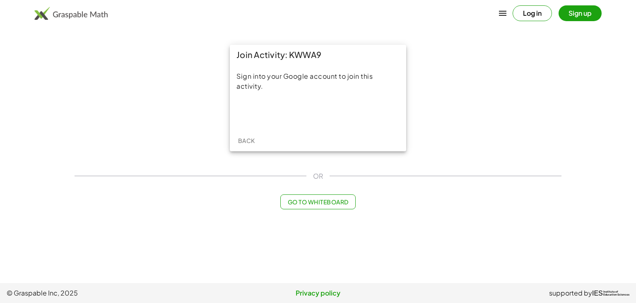
click at [268, 115] on div "Iniciar sesión con Google. Se abre en una nueva pestaña." at bounding box center [318, 112] width 147 height 18
